Goal: Task Accomplishment & Management: Manage account settings

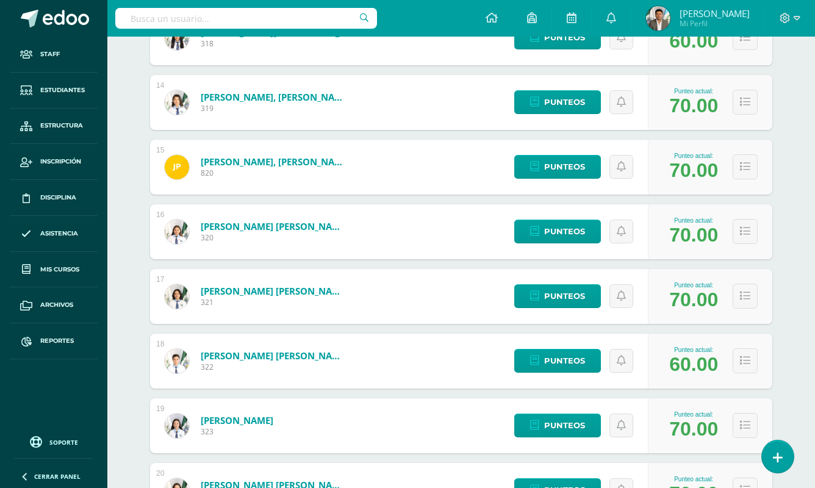
click at [292, 27] on input "text" at bounding box center [246, 18] width 262 height 21
type input "Lux"
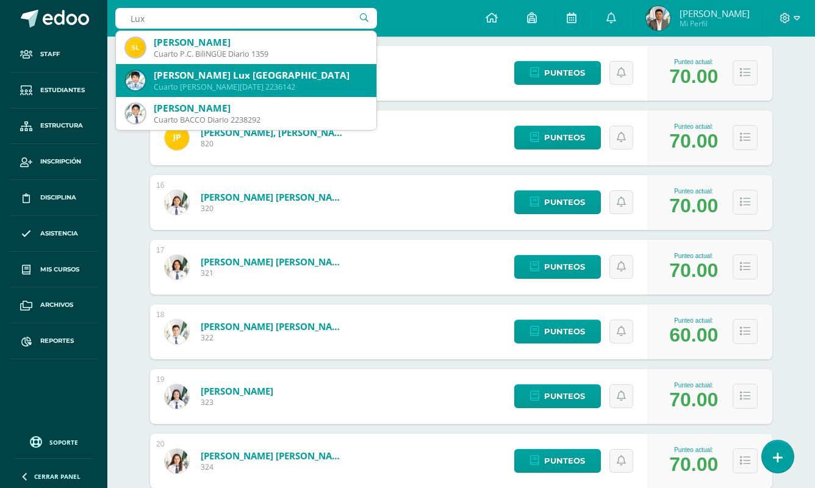
scroll to position [494, 0]
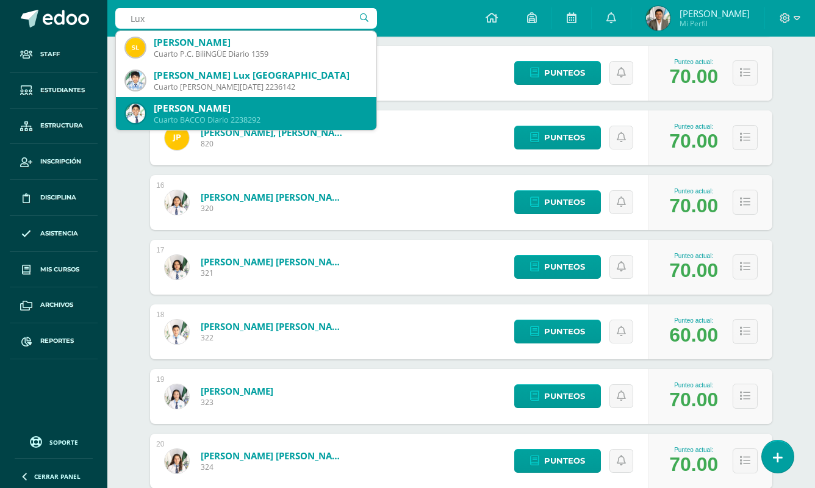
click at [295, 108] on div "Axel Johan Benjamín Lux Trigueros" at bounding box center [260, 108] width 213 height 13
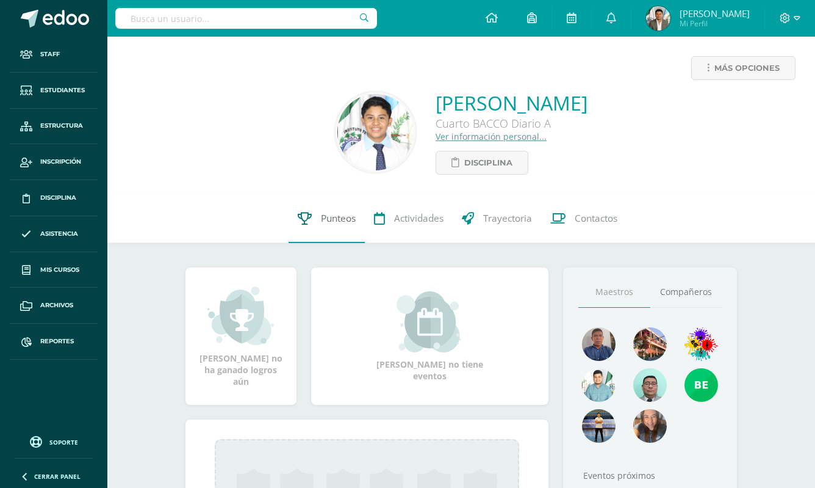
click at [334, 208] on link "Punteos" at bounding box center [327, 218] width 76 height 49
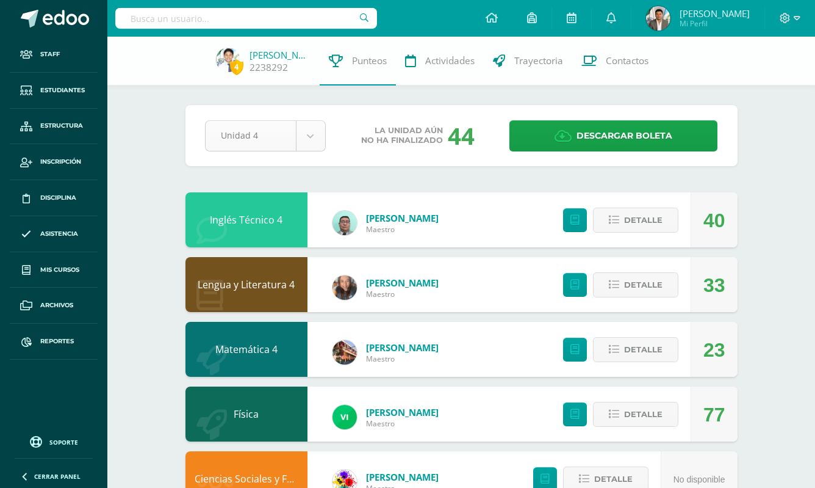
click at [306, 131] on body "Staff Estudiantes Estructura Inscripción Disciplina Asistencia Mis cursos Archi…" at bounding box center [407, 491] width 815 height 983
click at [649, 125] on body "Staff Estudiantes Estructura Inscripción Disciplina Asistencia Mis cursos Archi…" at bounding box center [407, 491] width 815 height 983
click at [649, 129] on span "Descargar boleta" at bounding box center [625, 136] width 96 height 30
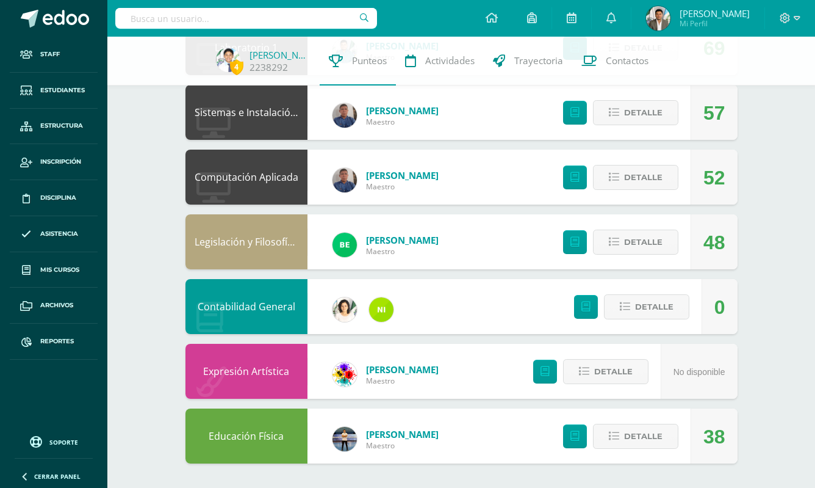
scroll to position [495, 0]
click at [163, 21] on input "text" at bounding box center [246, 18] width 262 height 21
type input "edras"
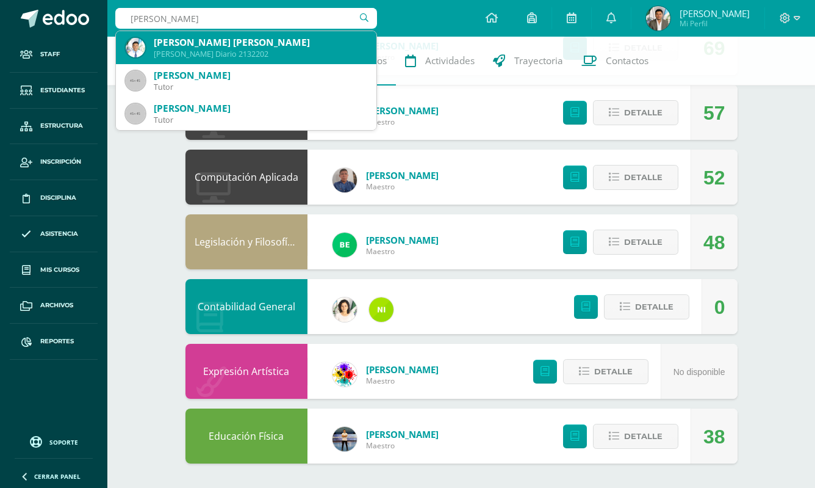
click at [178, 45] on div "Edras Josué Alejandro Ramírez González" at bounding box center [260, 42] width 213 height 13
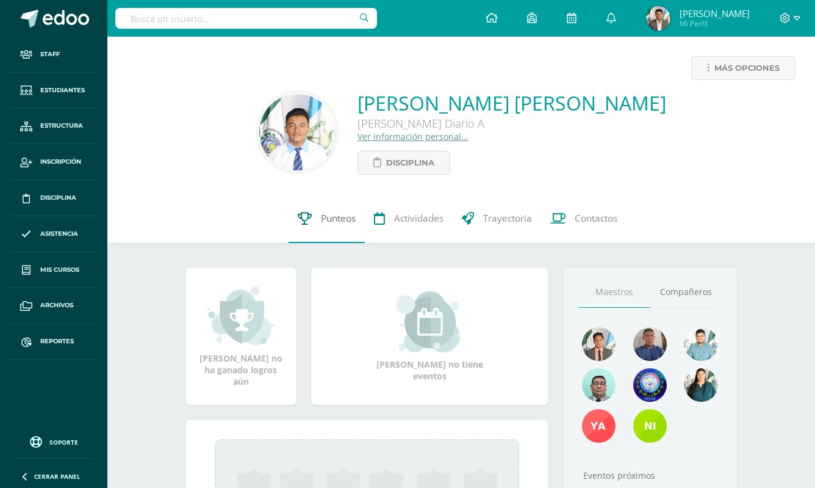
click at [329, 212] on span "Punteos" at bounding box center [338, 218] width 35 height 13
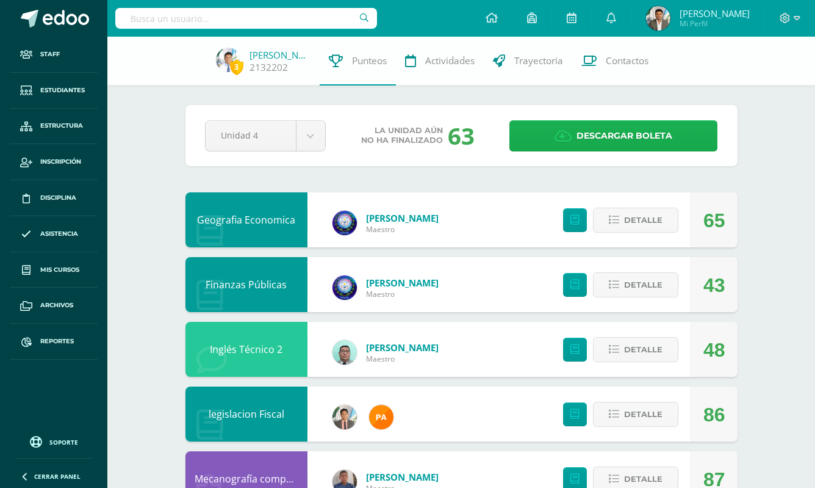
click at [581, 124] on span "Descargar boleta" at bounding box center [625, 136] width 96 height 30
click at [298, 18] on input "text" at bounding box center [246, 18] width 262 height 21
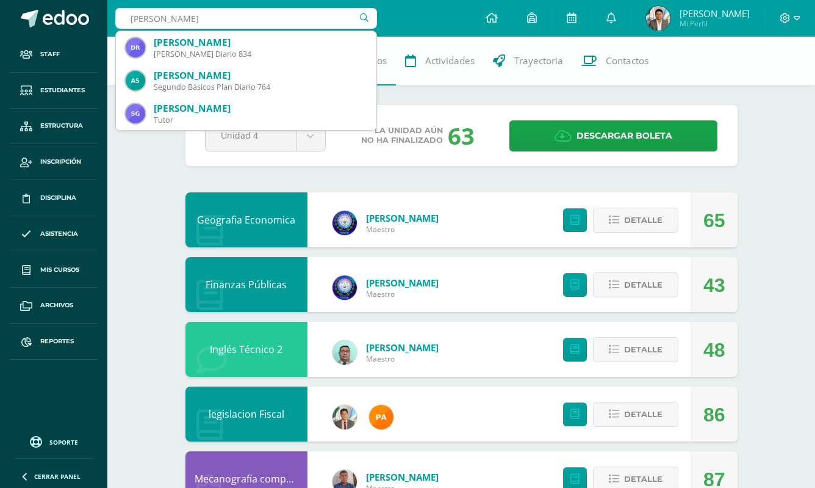
type input "Daniel MAzarie"
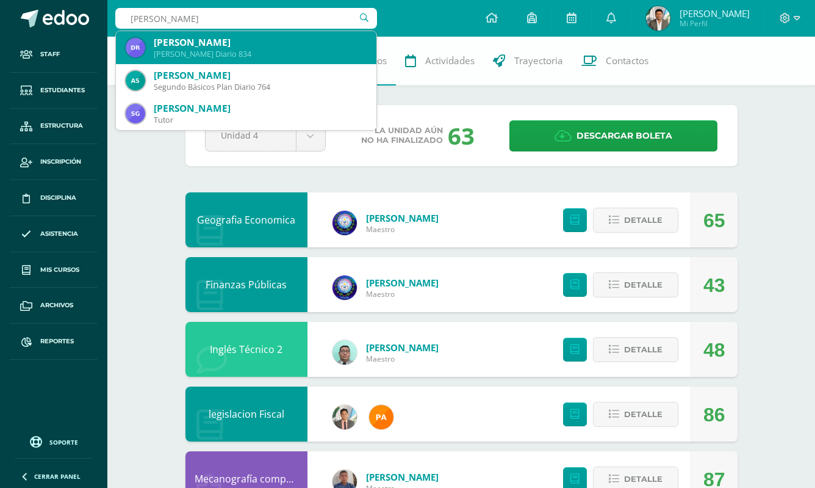
click at [290, 43] on div "Daniel Ramírez Mazariegos" at bounding box center [260, 42] width 213 height 13
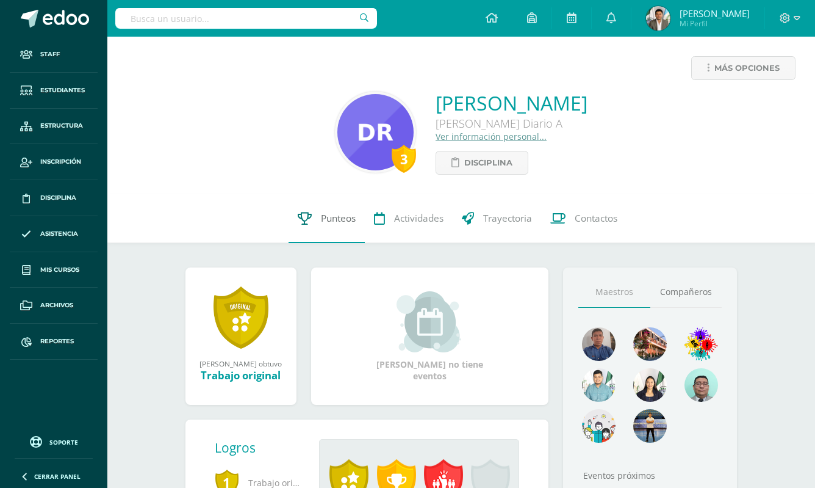
click at [321, 212] on span "Punteos" at bounding box center [338, 218] width 35 height 13
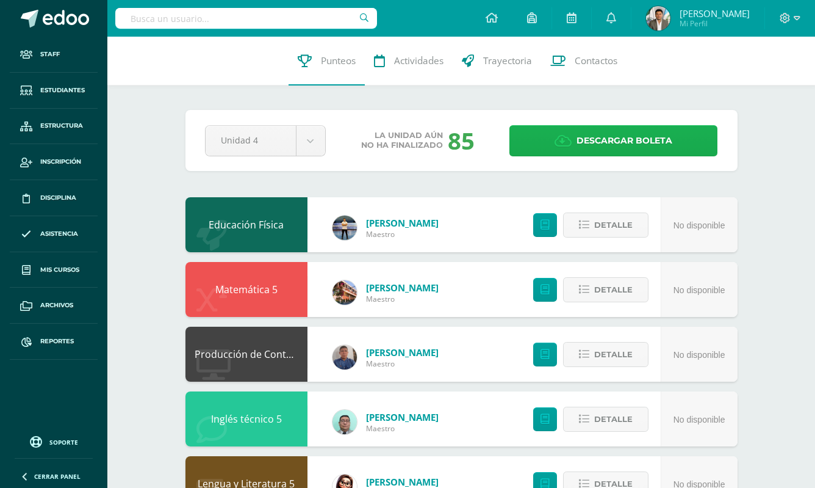
click at [572, 146] on link "Descargar boleta" at bounding box center [613, 140] width 208 height 31
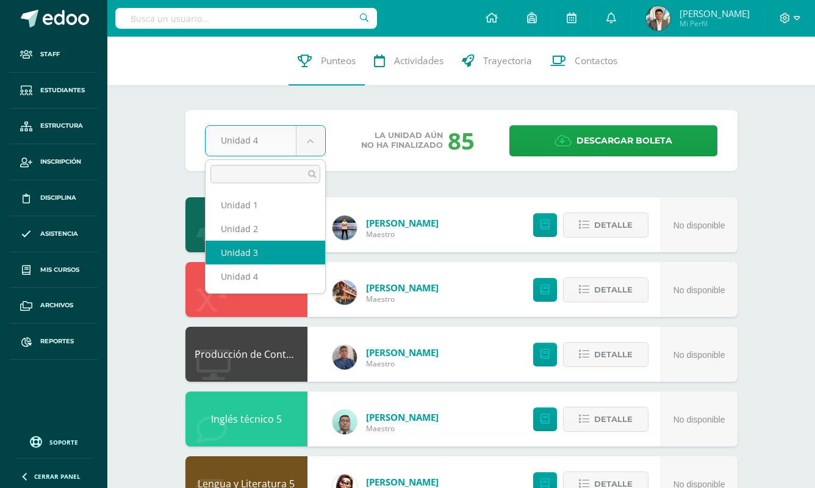
select select "Unidad 3"
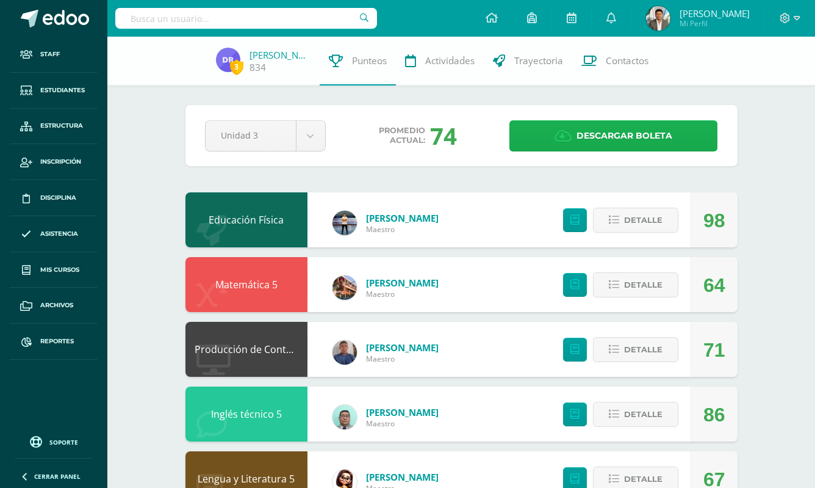
click at [580, 143] on span "Descargar boleta" at bounding box center [625, 136] width 96 height 30
